Goal: Task Accomplishment & Management: Use online tool/utility

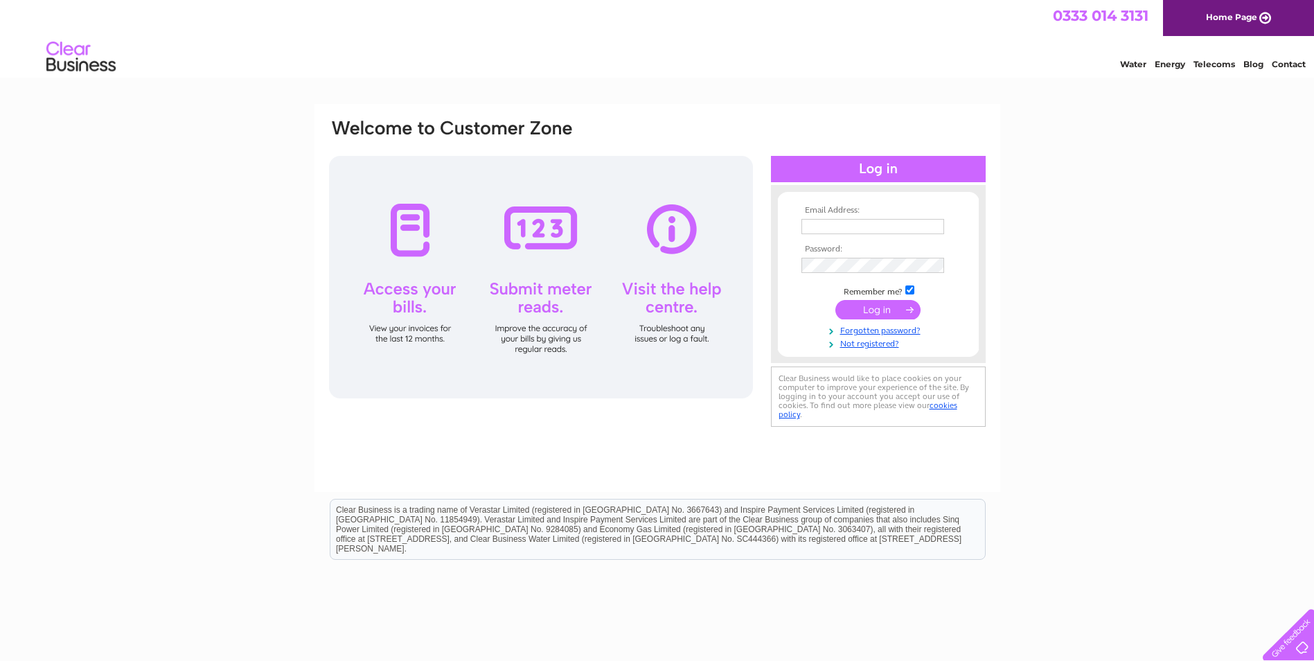
click at [839, 227] on input "text" at bounding box center [872, 226] width 143 height 15
click at [839, 227] on input "text" at bounding box center [873, 227] width 144 height 17
type input "[EMAIL_ADDRESS][PERSON_NAME][DOMAIN_NAME]"
click at [835, 301] on input "submit" at bounding box center [877, 310] width 85 height 19
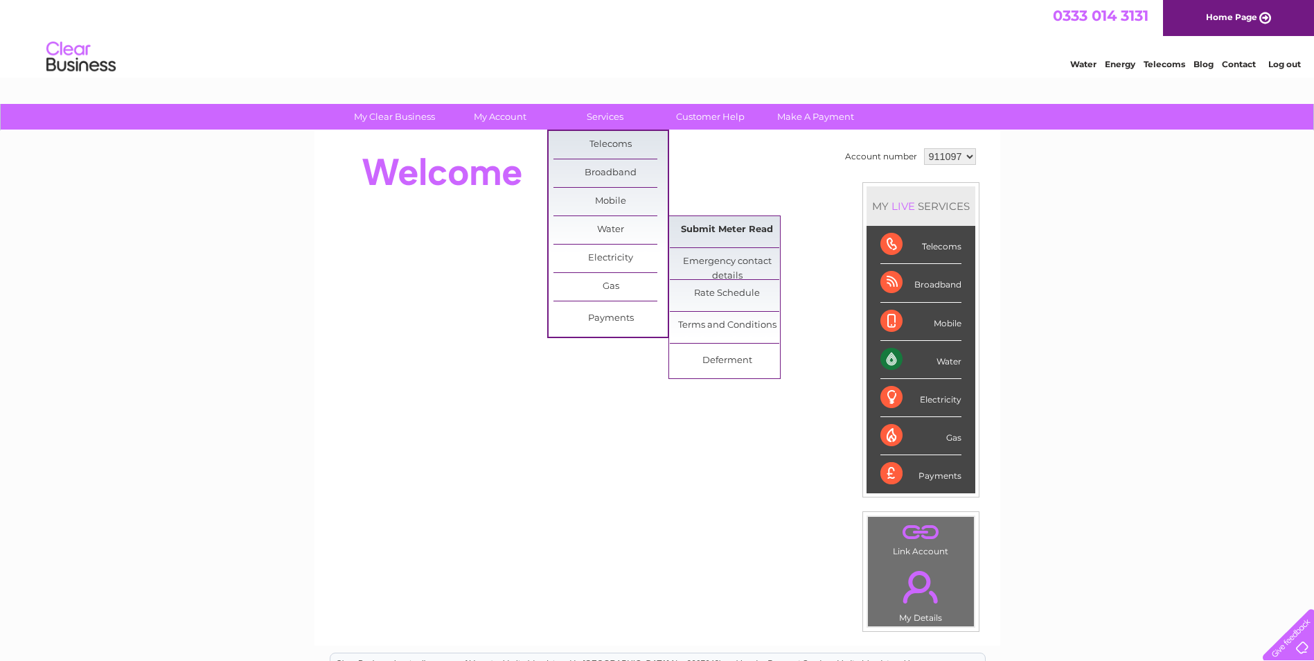
click at [728, 229] on link "Submit Meter Read" at bounding box center [727, 230] width 114 height 28
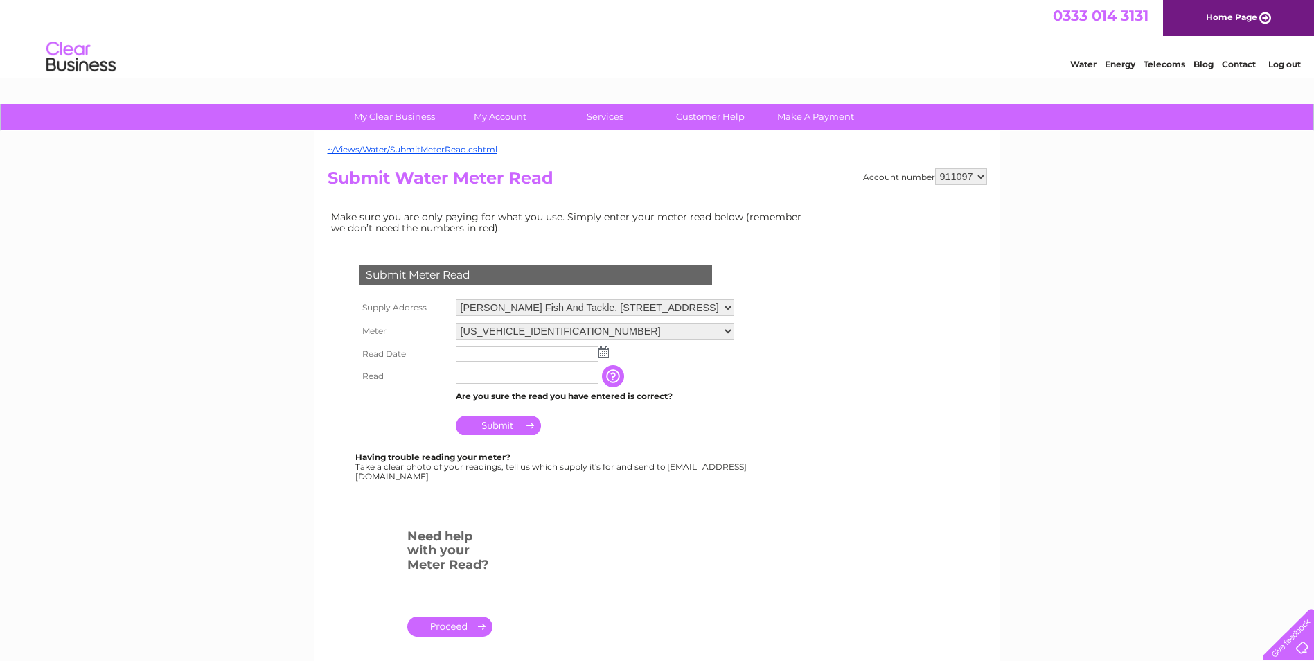
click at [609, 351] on td at bounding box center [594, 354] width 285 height 22
click at [583, 353] on input "text" at bounding box center [527, 353] width 143 height 15
click at [603, 353] on img at bounding box center [603, 351] width 10 height 11
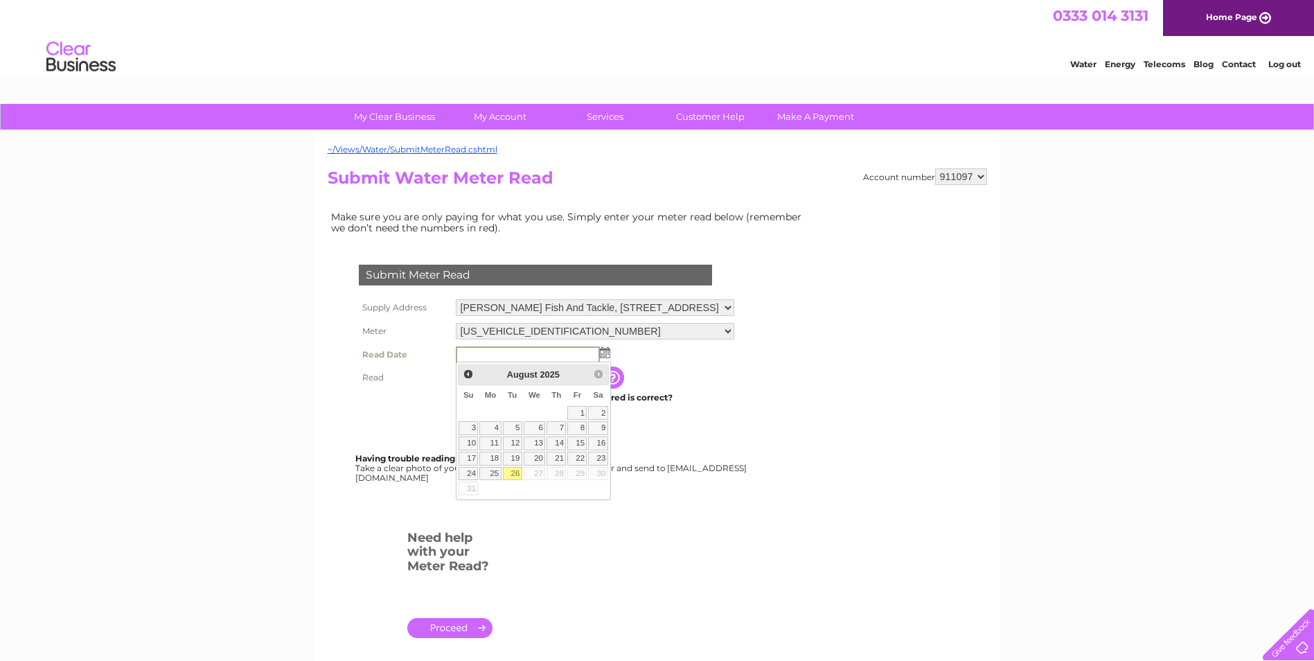
click at [516, 475] on link "26" at bounding box center [512, 474] width 19 height 14
type input "2025/08/26"
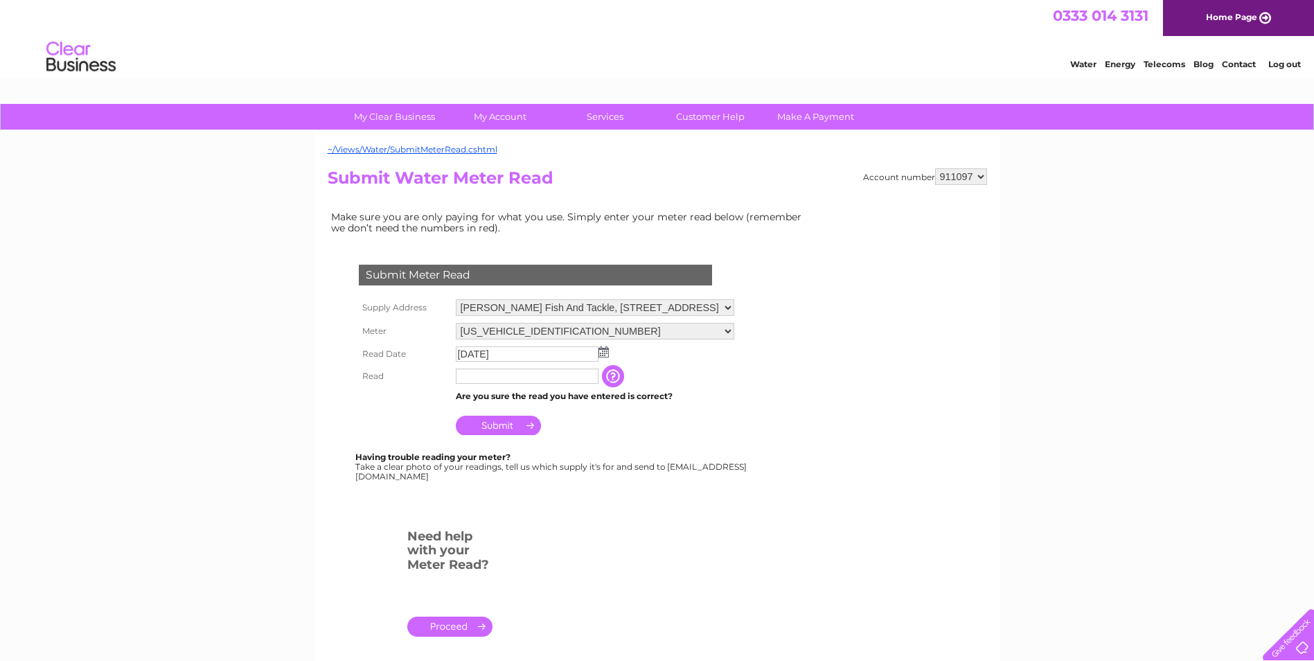
click at [486, 375] on input "text" at bounding box center [527, 375] width 143 height 15
type input "362"
click at [493, 429] on input "Submit" at bounding box center [498, 426] width 85 height 19
